Goal: Task Accomplishment & Management: Manage account settings

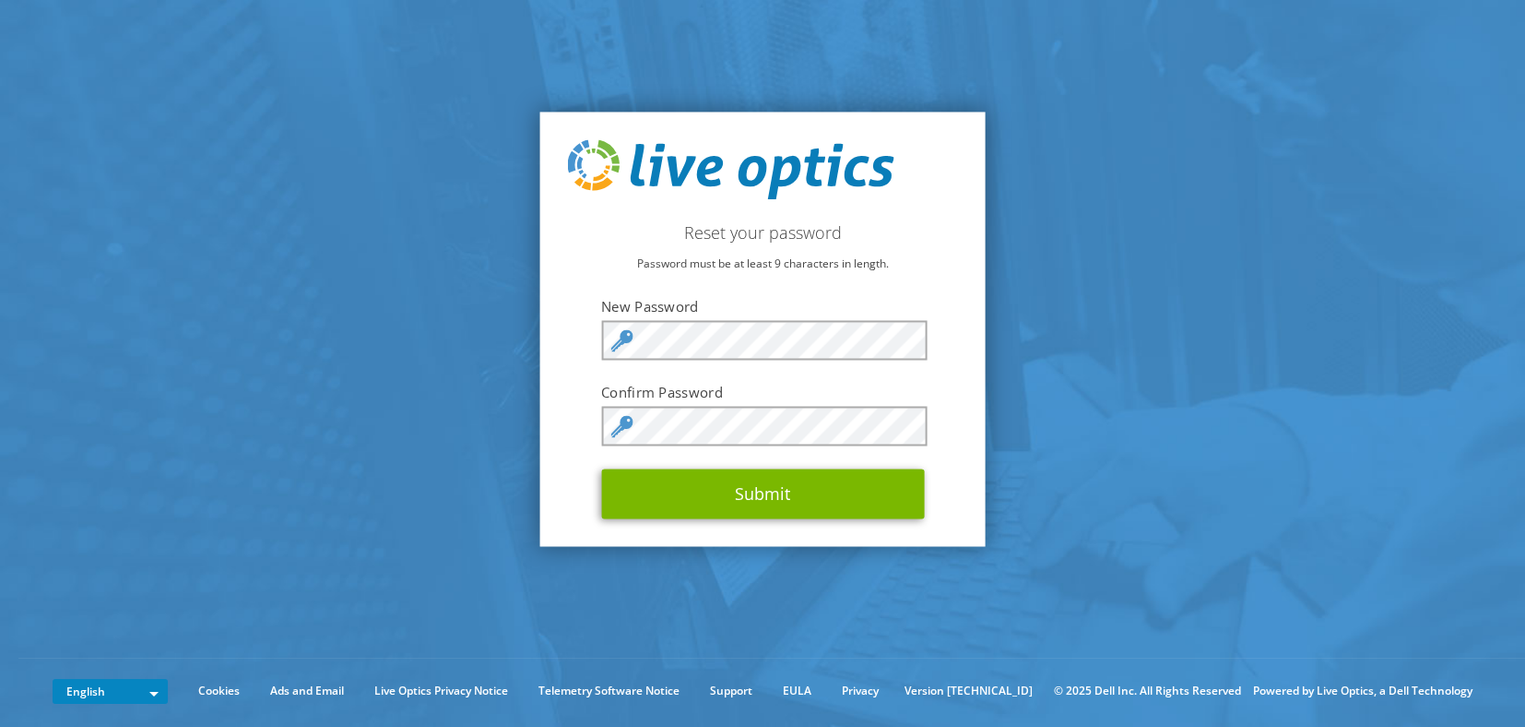
click at [909, 283] on div "Reset your password Password must be at least 9 characters in length. New Passw…" at bounding box center [762, 329] width 445 height 434
click at [601, 468] on button "Submit" at bounding box center [762, 493] width 323 height 50
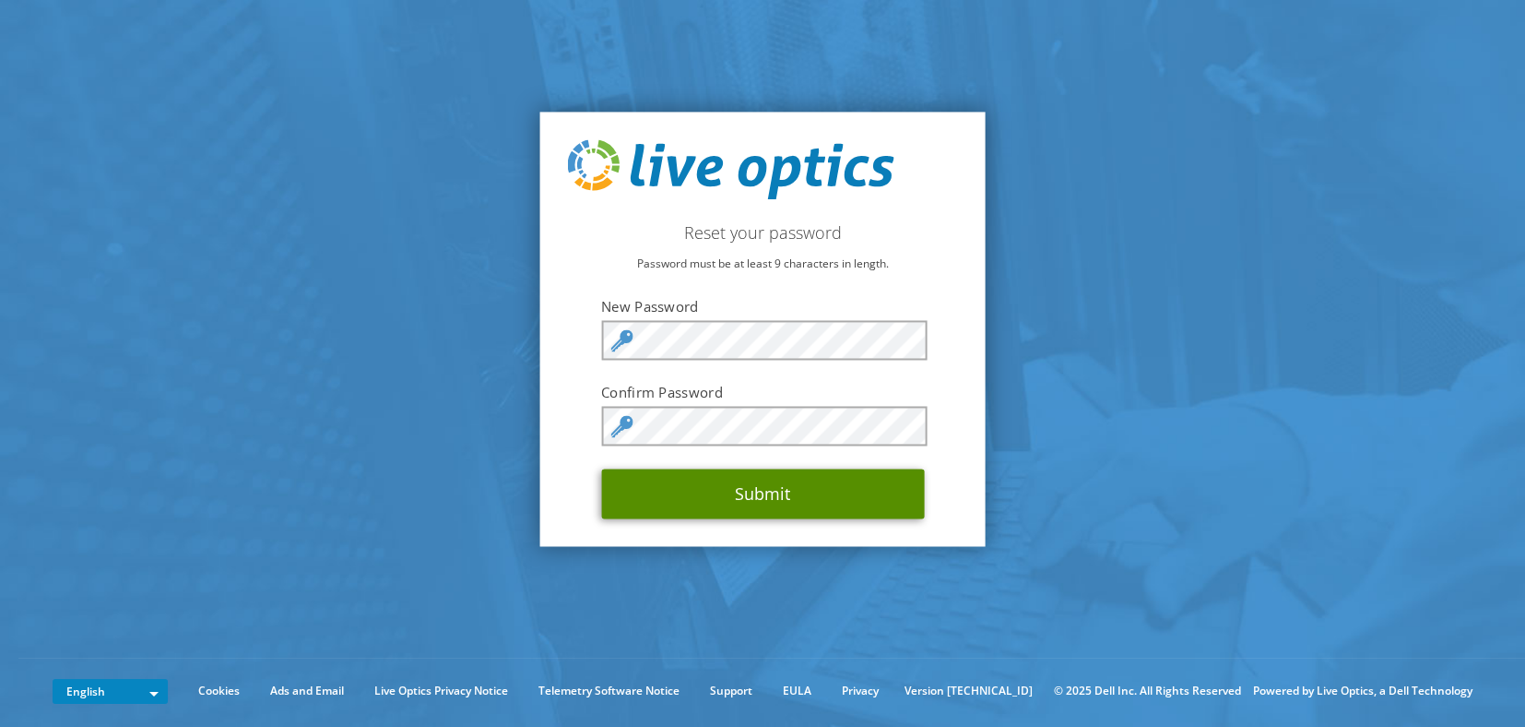
click at [622, 476] on button "Submit" at bounding box center [762, 493] width 323 height 50
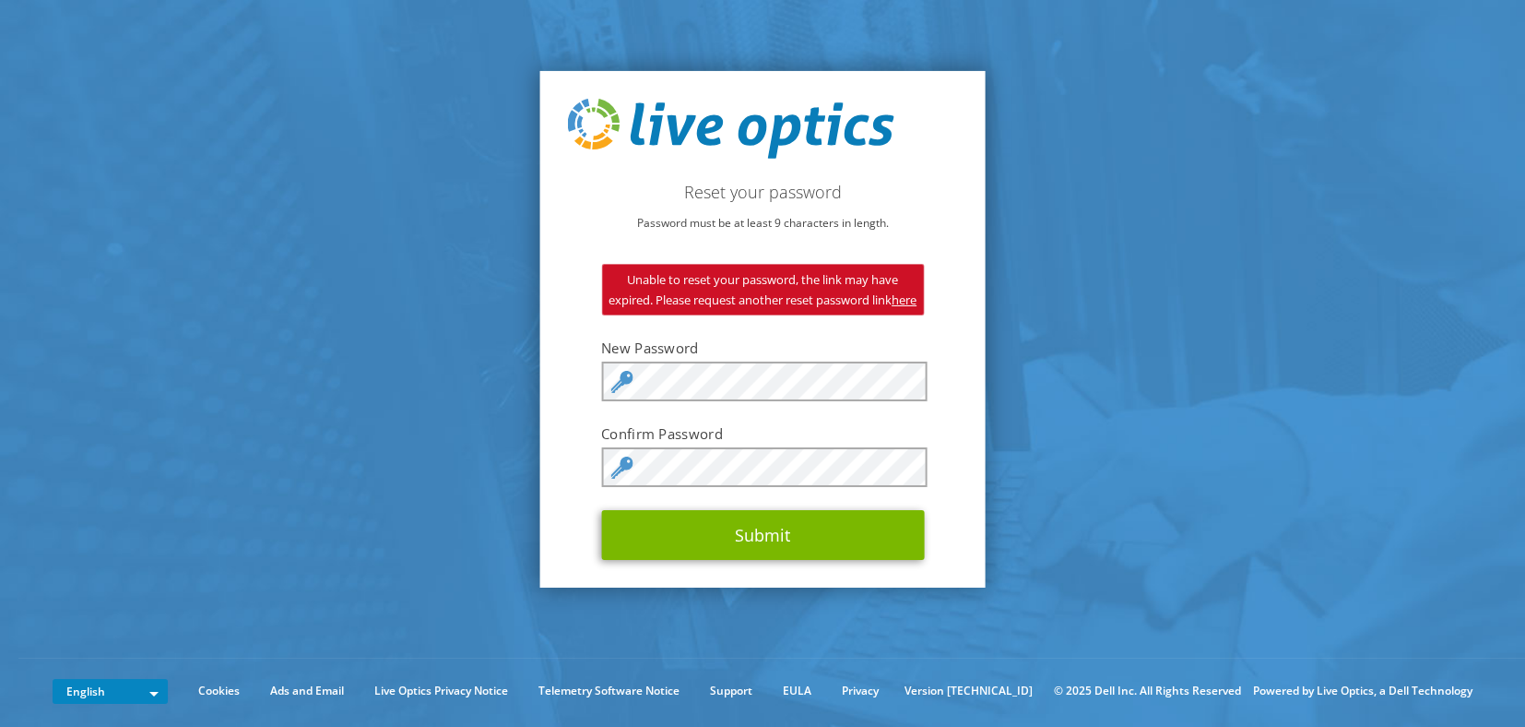
click at [892, 308] on link "here" at bounding box center [904, 299] width 25 height 17
